Goal: Task Accomplishment & Management: Complete application form

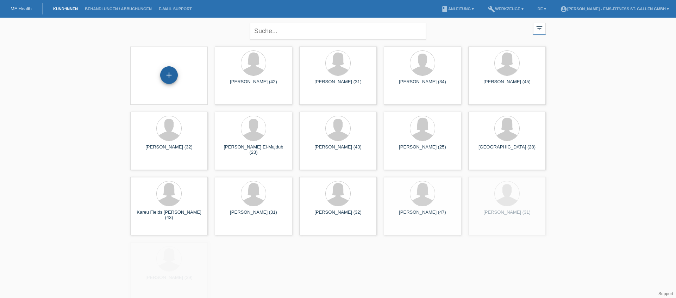
click at [165, 81] on div "+" at bounding box center [169, 75] width 18 height 18
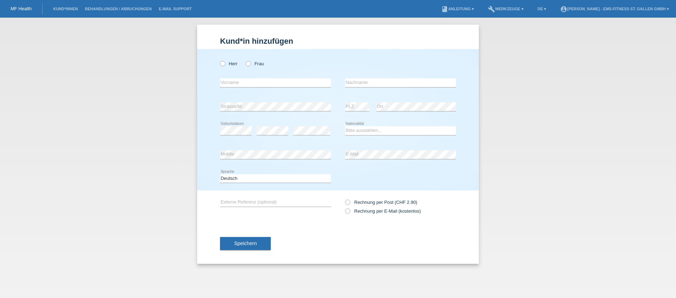
radio input "true"
click at [245, 60] on icon at bounding box center [245, 60] width 0 height 0
click at [248, 64] on input "Frau" at bounding box center [248, 63] width 5 height 5
radio input "true"
click at [244, 82] on input "text" at bounding box center [275, 82] width 111 height 9
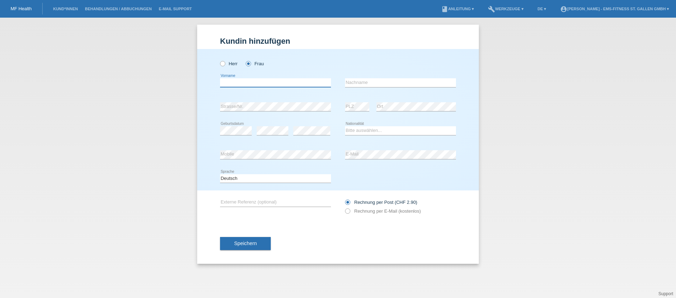
type input "Cohanna"
type input "Steingruber"
select select "CH"
click at [240, 245] on span "Speichern" at bounding box center [245, 243] width 23 height 6
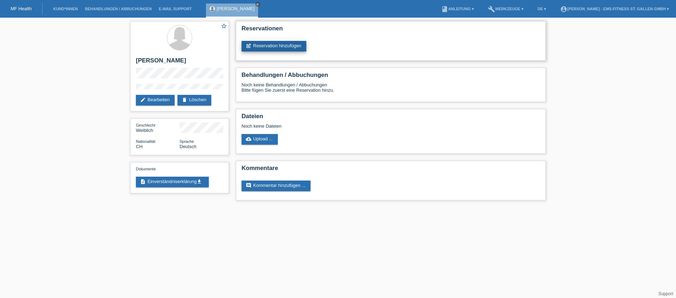
click at [286, 49] on link "post_add Reservation hinzufügen" at bounding box center [274, 46] width 65 height 11
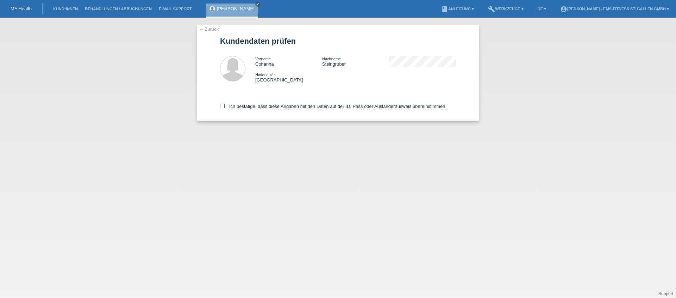
click at [276, 105] on label "Ich bestätige, dass diese Angaben mit den Daten auf der ID, Pass oder Ausländer…" at bounding box center [333, 106] width 226 height 5
click at [225, 105] on input "Ich bestätige, dass diese Angaben mit den Daten auf der ID, Pass oder Ausländer…" at bounding box center [222, 106] width 5 height 5
checkbox input "true"
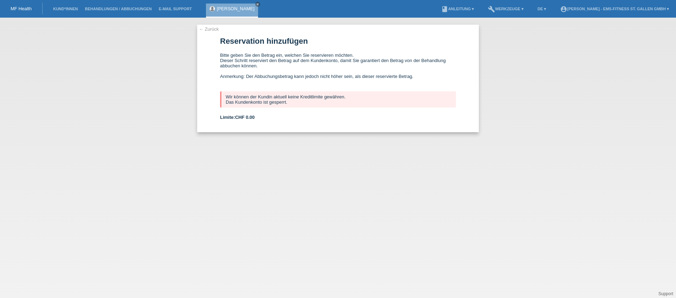
click at [209, 30] on link "← Zurück" at bounding box center [209, 28] width 20 height 5
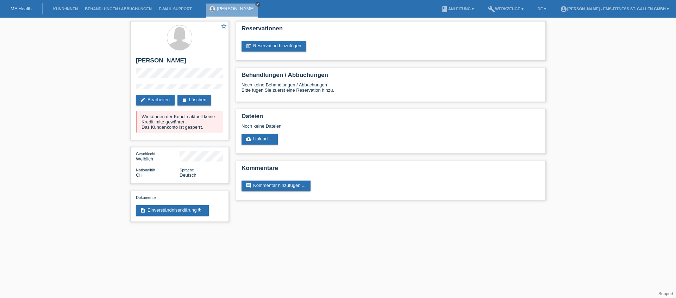
click at [605, 12] on li "account_circle [PERSON_NAME] - EMS-Fitness St. Gallen GmbH ▾" at bounding box center [615, 9] width 116 height 18
click at [606, 10] on link "account_circle [PERSON_NAME] - EMS-Fitness St. Gallen GmbH ▾" at bounding box center [615, 9] width 116 height 4
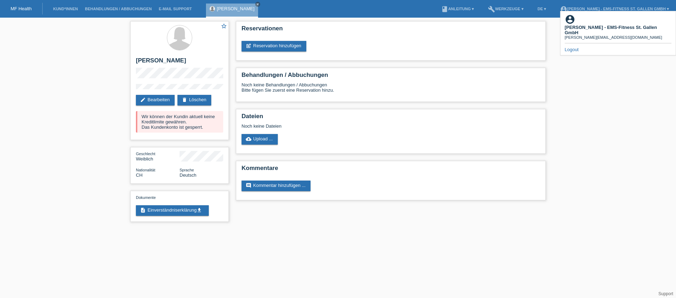
click at [569, 47] on link "Logout" at bounding box center [572, 49] width 14 height 5
